Goal: Task Accomplishment & Management: Use online tool/utility

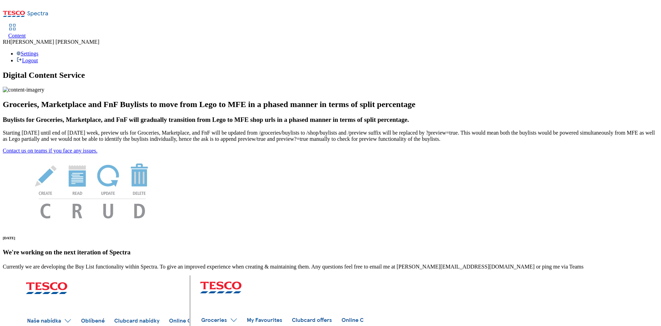
click at [26, 33] on span "Content" at bounding box center [17, 36] width 18 height 6
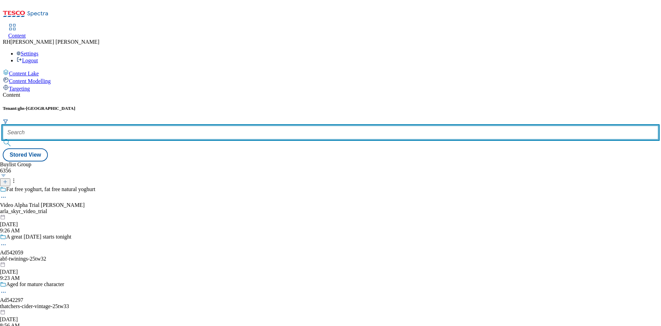
click at [157, 126] on input "text" at bounding box center [331, 133] width 656 height 14
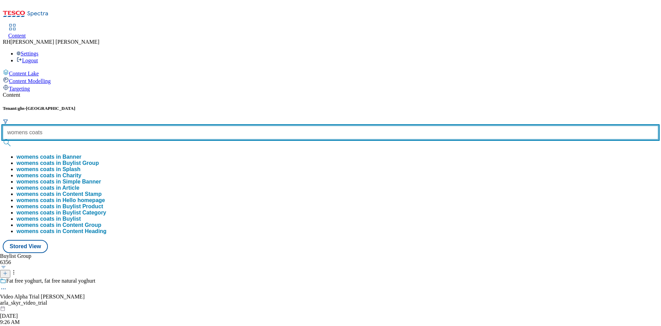
type input "womens coats"
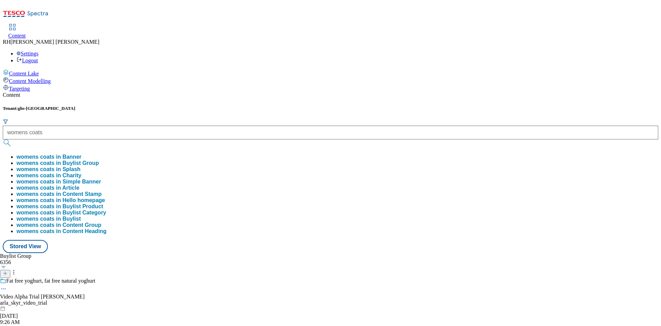
click at [99, 160] on button "womens coats in Buylist Group" at bounding box center [58, 163] width 82 height 6
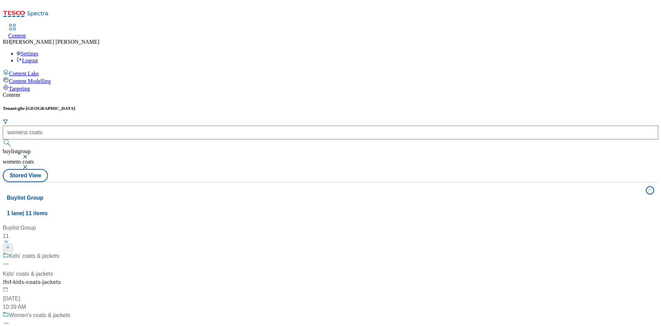
scroll to position [52, 0]
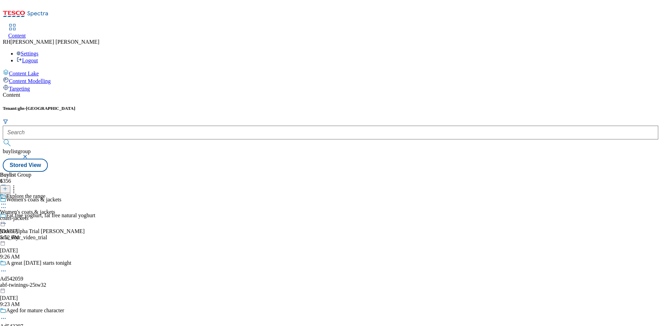
click at [55, 215] on div "coats-jackets" at bounding box center [27, 218] width 55 height 6
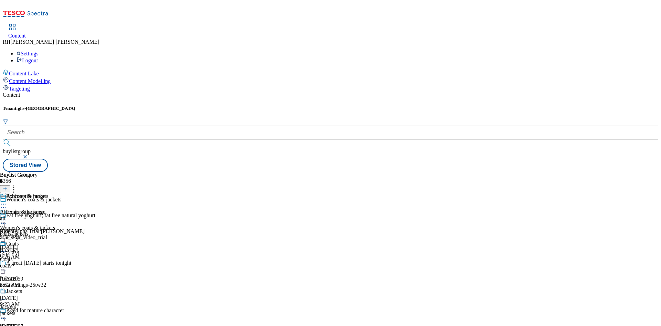
click at [7, 217] on icon at bounding box center [3, 220] width 7 height 7
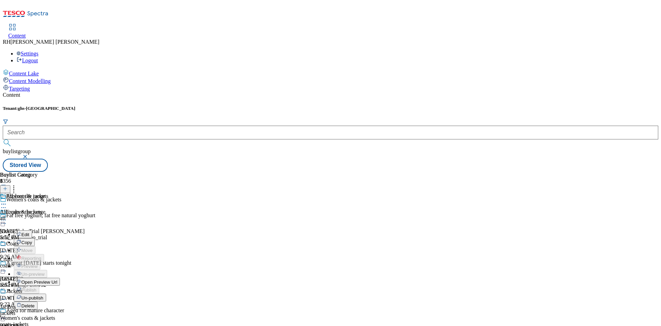
click at [32, 230] on button "Edit" at bounding box center [23, 234] width 18 height 8
select select "seasonal"
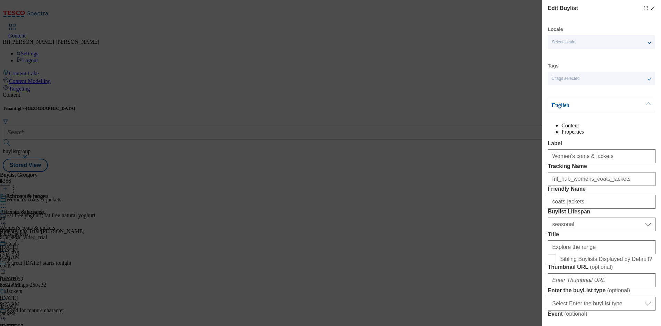
select select "Banner"
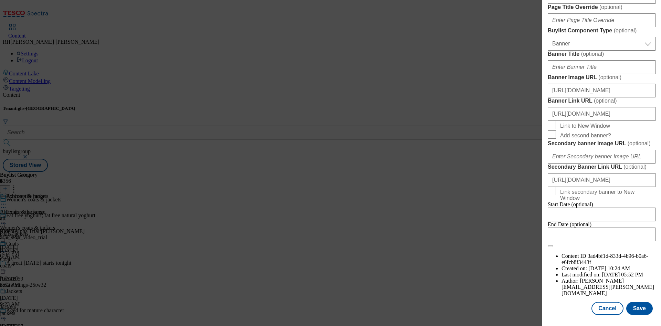
scroll to position [465, 3]
drag, startPoint x: 599, startPoint y: 105, endPoint x: 661, endPoint y: 102, distance: 62.0
click at [661, 102] on div "Edit Buylist Locale Select locale English Welsh Tags 1 tags selected fnf market…" at bounding box center [601, 158] width 119 height 316
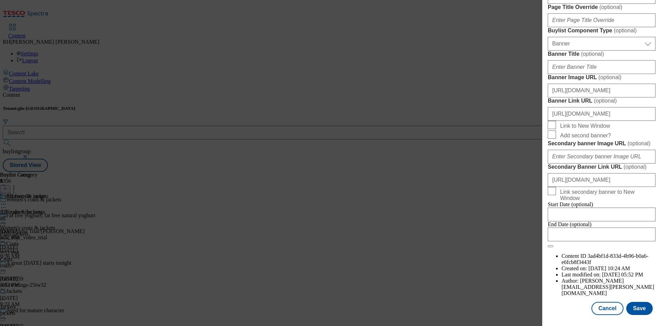
scroll to position [0, 0]
checkbox input "false"
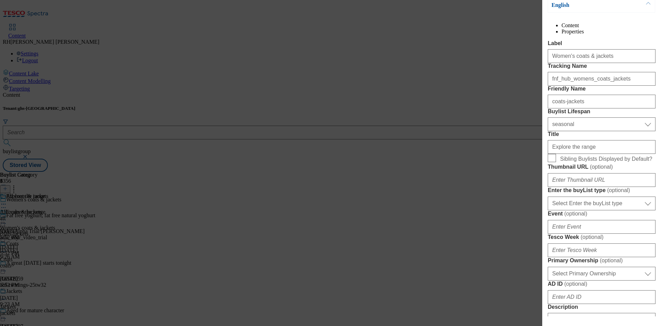
scroll to position [0, 3]
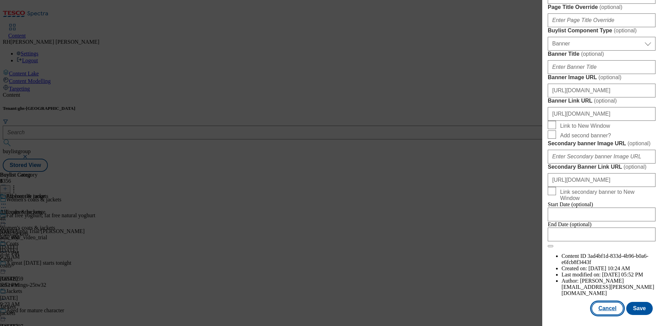
click at [600, 302] on button "Cancel" at bounding box center [608, 308] width 32 height 13
select select "seasonal"
select select "Banner"
